Goal: Task Accomplishment & Management: Manage account settings

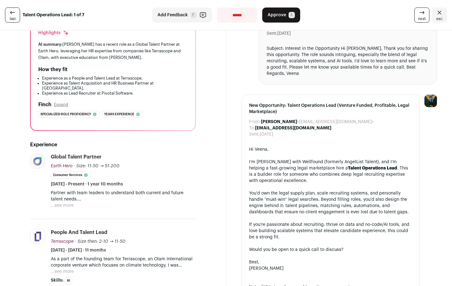
scroll to position [54, 0]
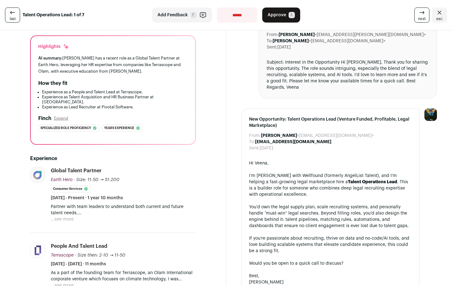
select select "**********"
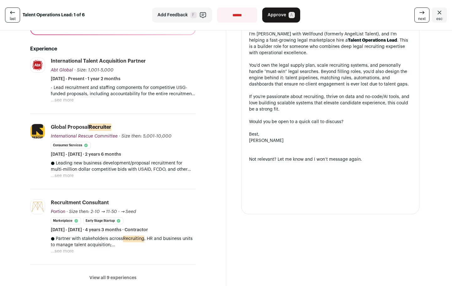
scroll to position [183, 0]
click at [70, 248] on button "...see more" at bounding box center [62, 251] width 23 height 6
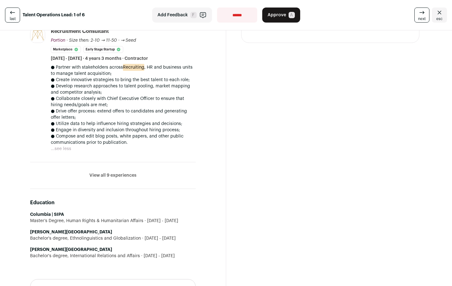
scroll to position [432, 0]
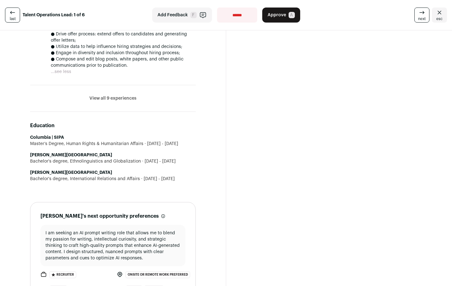
click at [109, 95] on button "View all 9 experiences" at bounding box center [112, 98] width 47 height 6
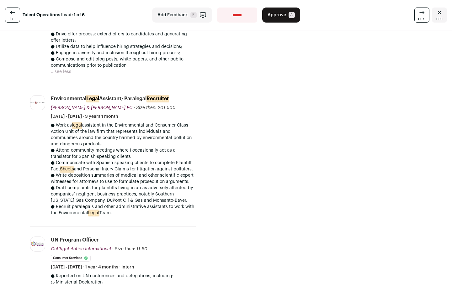
click at [269, 11] on button "Approve A" at bounding box center [281, 15] width 38 height 15
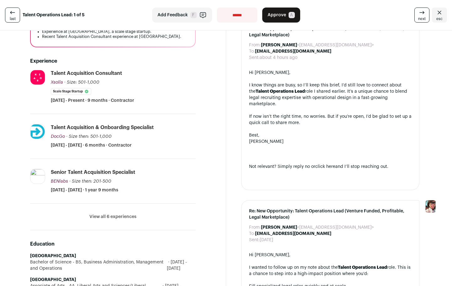
scroll to position [120, 0]
click at [126, 217] on button "View all 6 experiences" at bounding box center [112, 216] width 47 height 6
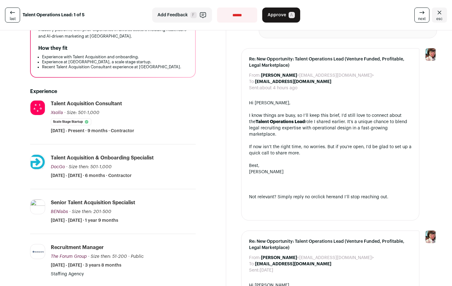
scroll to position [81, 0]
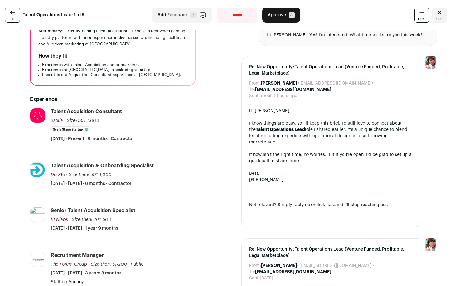
select select "**********"
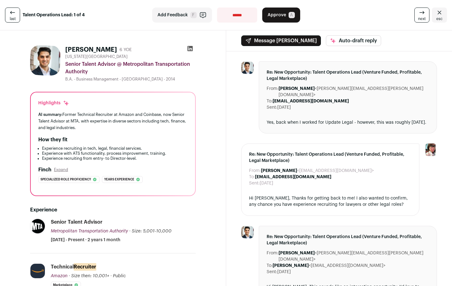
select select "**********"
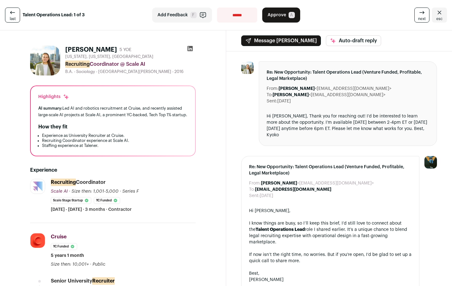
click at [277, 16] on span "Approve" at bounding box center [276, 15] width 18 height 6
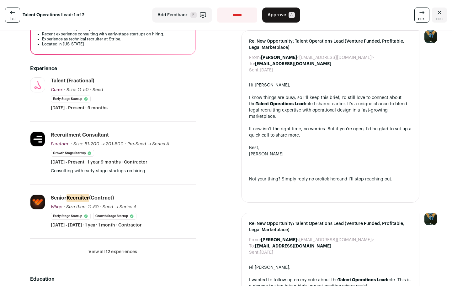
scroll to position [126, 0]
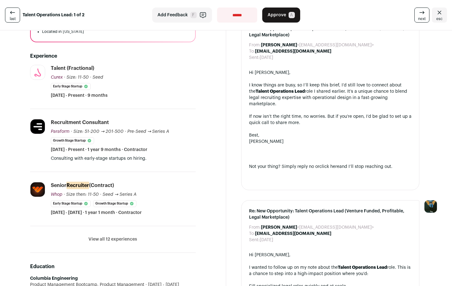
click at [135, 238] on button "View all 12 experiences" at bounding box center [112, 239] width 49 height 6
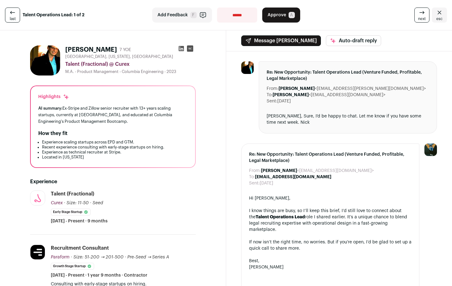
scroll to position [0, 0]
select select "**********"
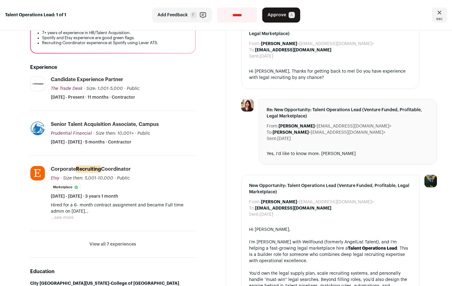
scroll to position [95, 0]
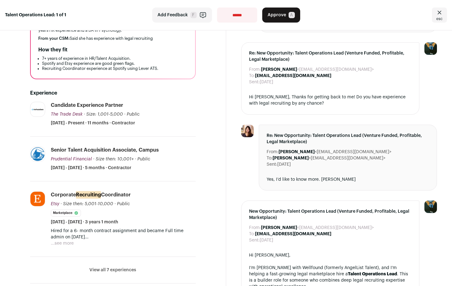
select select "**********"
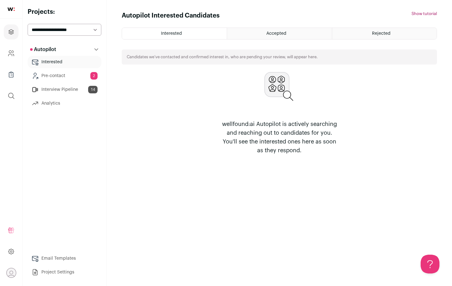
click at [59, 80] on link "Pre-contact 2" at bounding box center [65, 76] width 74 height 13
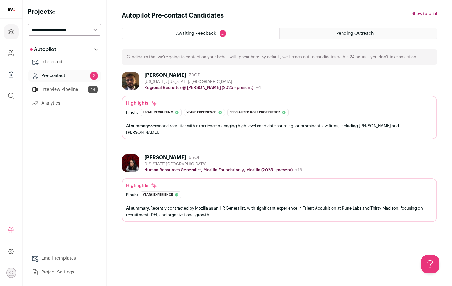
click at [149, 38] on div "Awaiting Feedback 2" at bounding box center [200, 33] width 157 height 11
select select "*****"
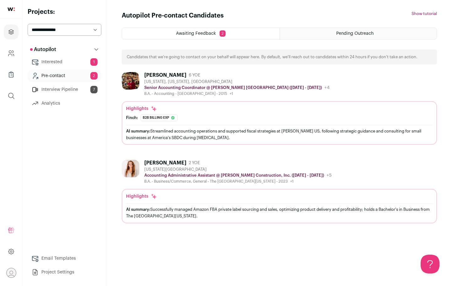
click at [108, 202] on main "Autopilot Pre-contact Candidates Hide tutorial Show tutorial Awaiting Feedback …" at bounding box center [279, 143] width 345 height 286
click at [60, 89] on link "Interview Pipeline 7" at bounding box center [65, 89] width 74 height 13
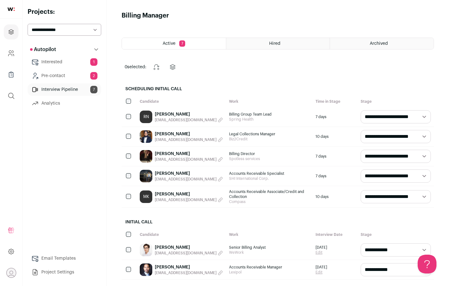
click at [88, 64] on link "Interested 1" at bounding box center [65, 62] width 74 height 13
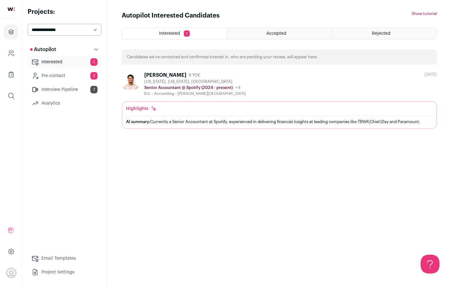
click at [272, 36] on div "Accepted" at bounding box center [279, 33] width 104 height 11
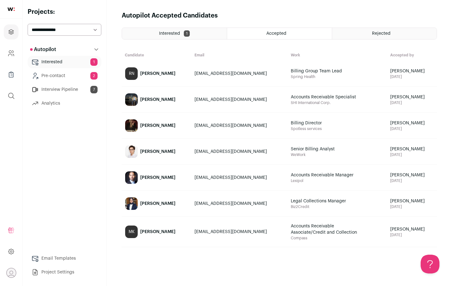
click at [175, 19] on h1 "Autopilot Accepted Candidates" at bounding box center [170, 15] width 96 height 9
click at [170, 16] on h1 "Autopilot Accepted Candidates" at bounding box center [170, 15] width 96 height 9
click at [375, 30] on div "Rejected" at bounding box center [384, 33] width 104 height 11
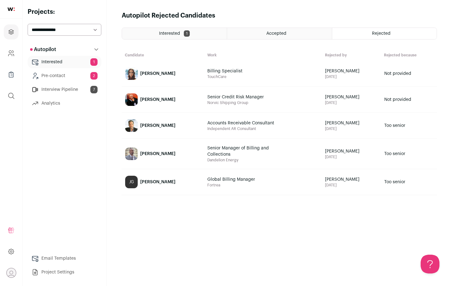
click at [160, 35] on span "Interested" at bounding box center [169, 33] width 21 height 4
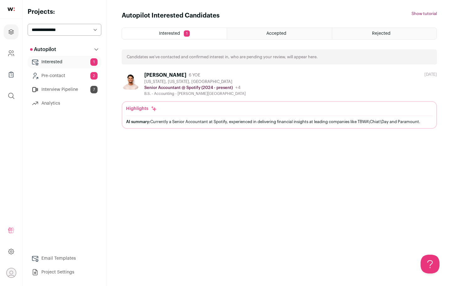
click at [145, 82] on div "[US_STATE], [US_STATE], [GEOGRAPHIC_DATA]" at bounding box center [194, 81] width 101 height 5
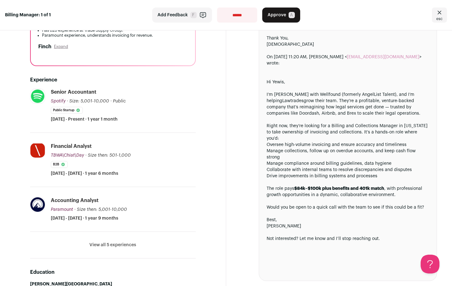
scroll to position [123, 0]
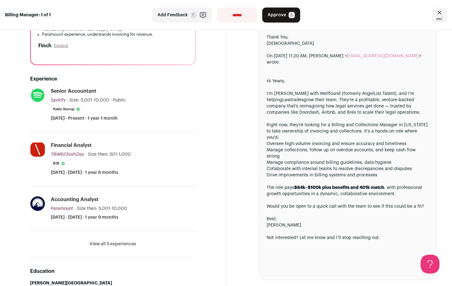
click at [122, 242] on button "View all 5 experiences" at bounding box center [112, 244] width 47 height 6
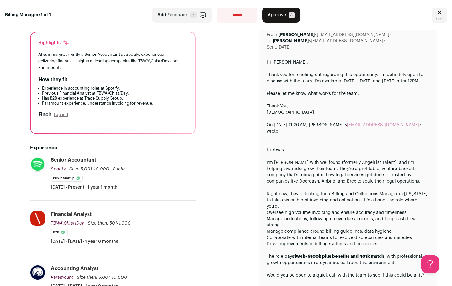
scroll to position [36, 0]
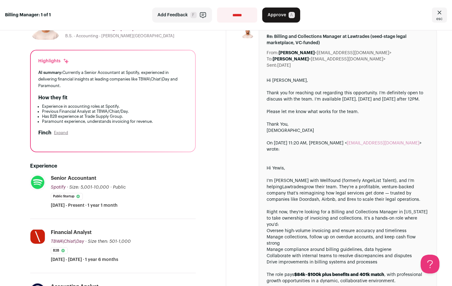
select select "**********"
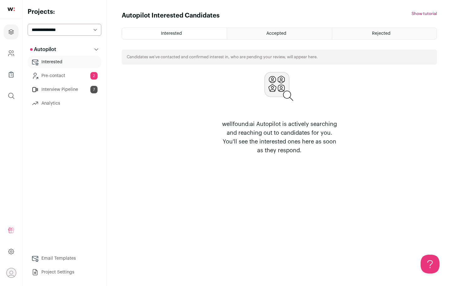
click at [71, 74] on link "Pre-contact 2" at bounding box center [65, 76] width 74 height 13
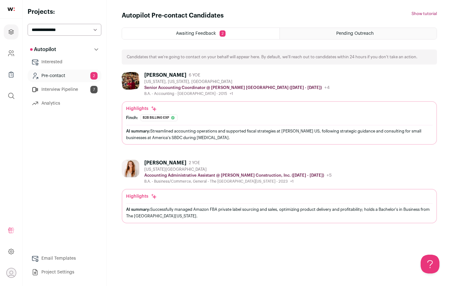
click at [71, 90] on link "Interview Pipeline 7" at bounding box center [65, 89] width 74 height 13
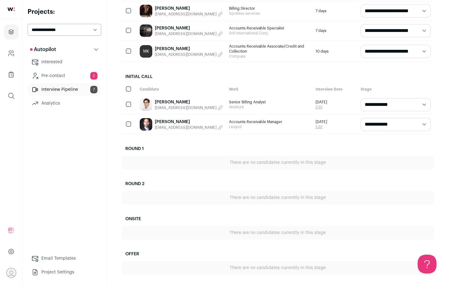
scroll to position [145, 0]
